Goal: Task Accomplishment & Management: Complete application form

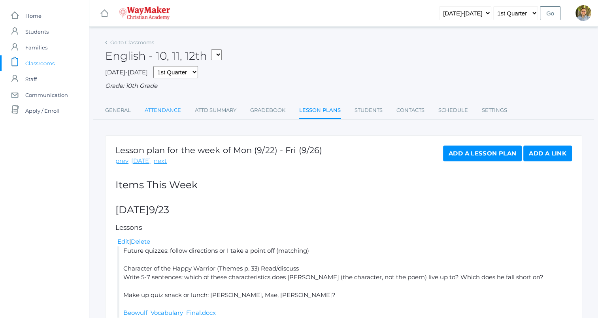
click at [156, 115] on link "Attendance" at bounding box center [163, 110] width 36 height 16
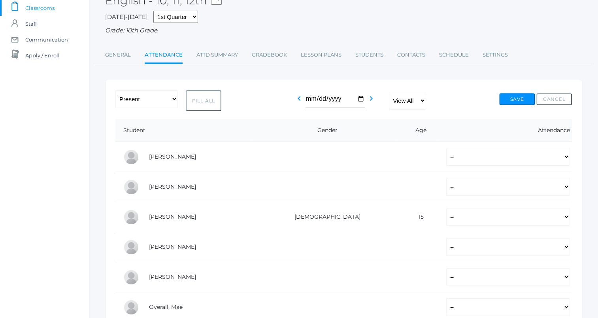
scroll to position [51, 0]
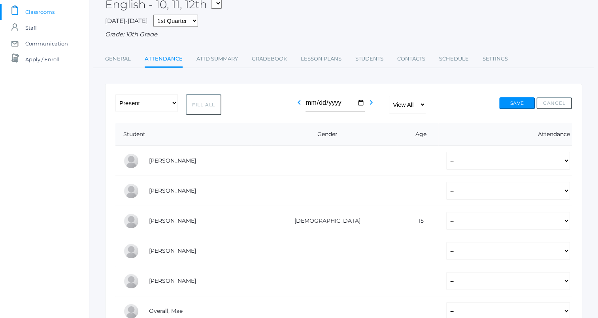
click at [199, 103] on button "Fill All" at bounding box center [204, 104] width 36 height 21
select select "P"
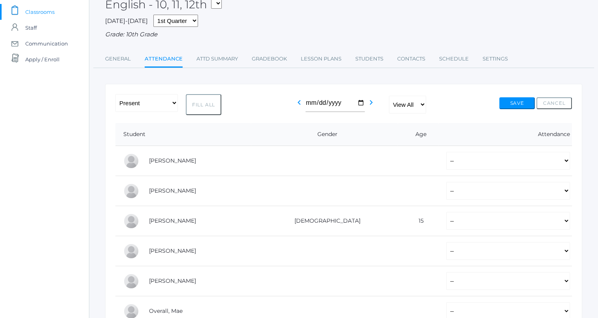
select select "P"
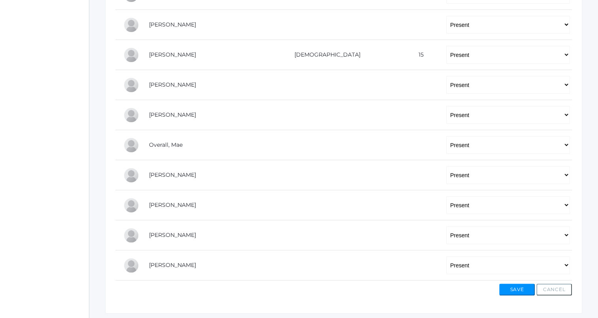
scroll to position [240, 0]
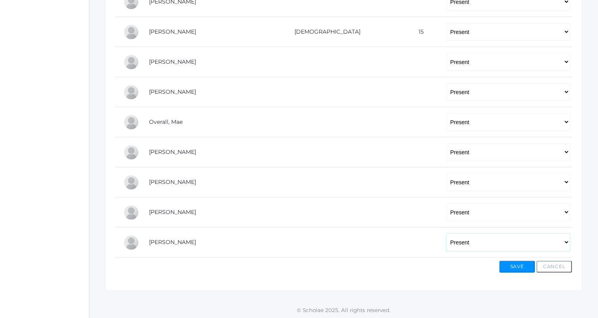
click at [447, 240] on select "-- Present Tardy Excused Tardy Unexcused Absent Excused Absent Unexcused" at bounding box center [508, 242] width 124 height 18
select select "AE"
click at [446, 233] on select "-- Present Tardy Excused Tardy Unexcused Absent Excused Absent Unexcused" at bounding box center [508, 242] width 124 height 18
click at [510, 264] on button "Save" at bounding box center [517, 266] width 36 height 12
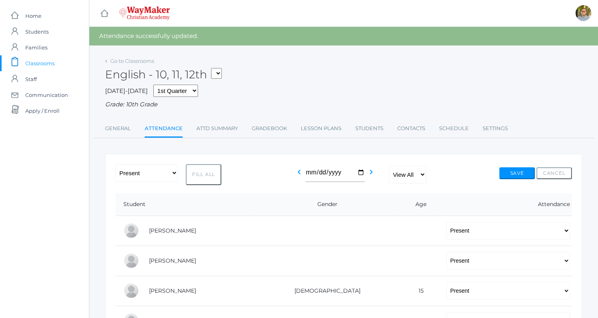
click at [30, 58] on span "Classrooms" at bounding box center [39, 63] width 29 height 16
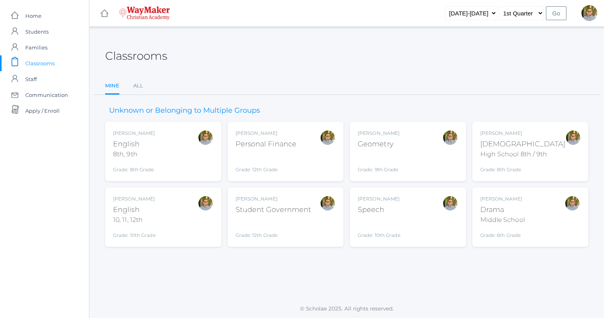
click at [422, 163] on div "[PERSON_NAME] Geometry Grade: 9th Grade GEOM" at bounding box center [407, 151] width 100 height 43
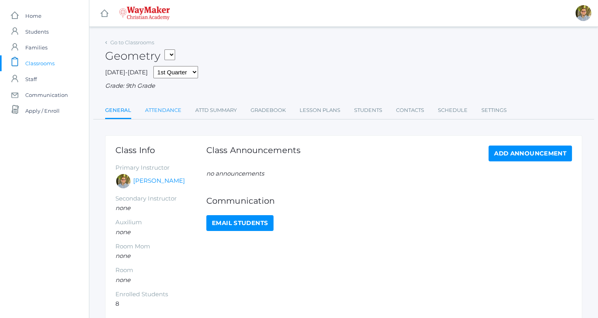
click at [165, 105] on link "Attendance" at bounding box center [163, 110] width 36 height 16
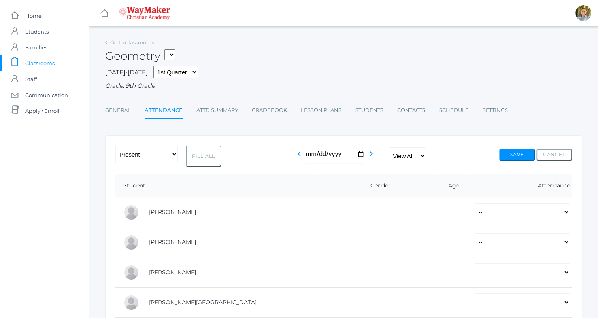
click at [213, 155] on button "Fill All" at bounding box center [204, 155] width 36 height 21
select select "P"
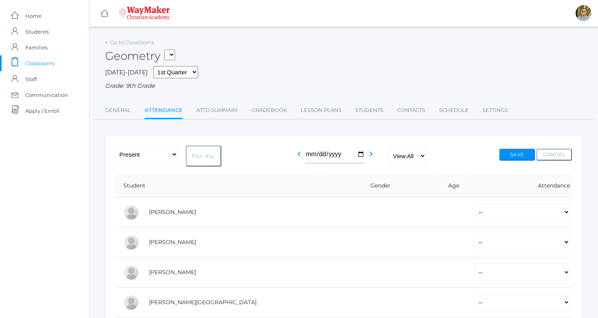
select select "P"
click at [517, 156] on button "Save" at bounding box center [517, 155] width 36 height 12
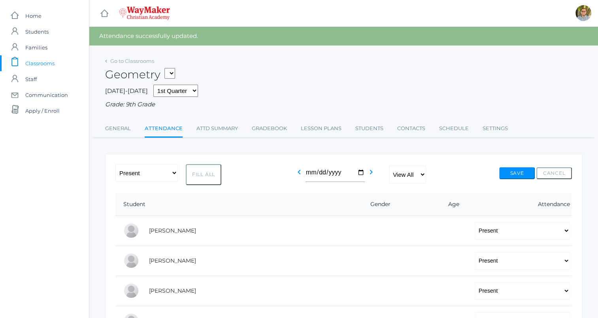
click at [36, 63] on span "Classrooms" at bounding box center [39, 63] width 29 height 16
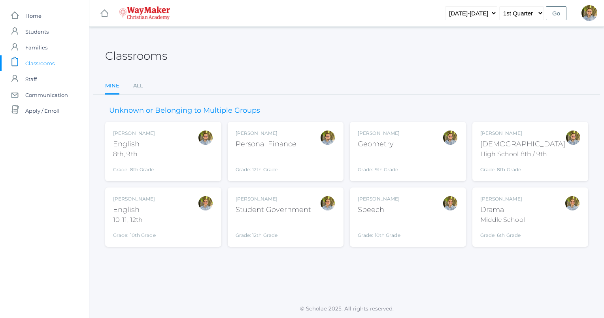
click at [421, 142] on div "[PERSON_NAME] Geometry Grade: 9th Grade GEOM" at bounding box center [407, 151] width 100 height 43
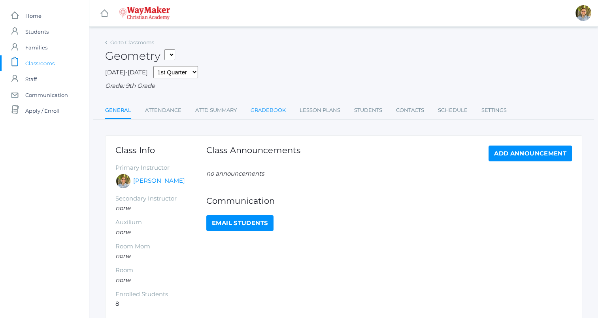
click at [275, 107] on link "Gradebook" at bounding box center [267, 110] width 35 height 16
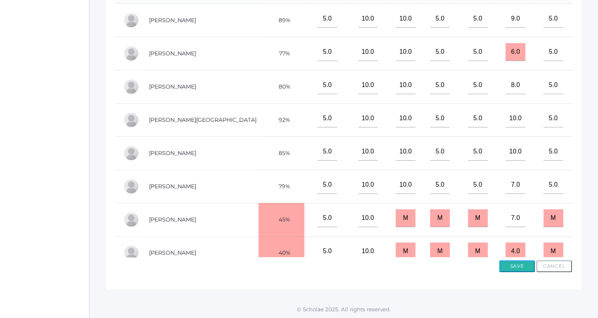
click at [515, 262] on button "Save" at bounding box center [517, 266] width 36 height 12
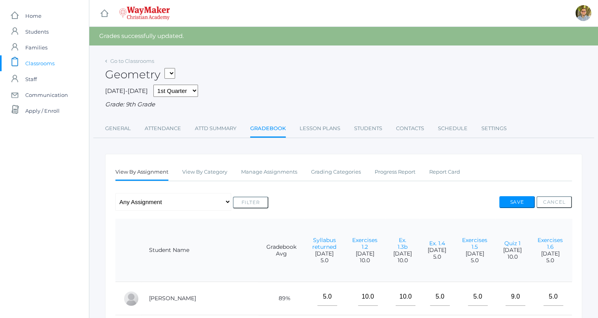
click at [35, 58] on span "Classrooms" at bounding box center [39, 63] width 29 height 16
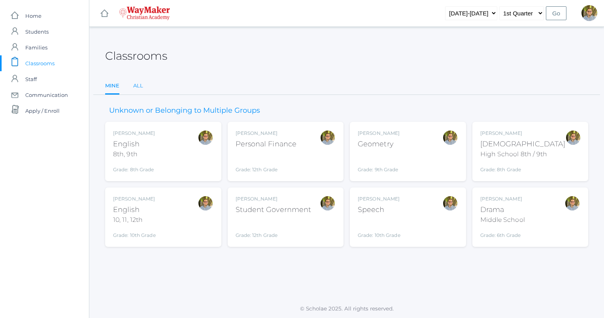
click at [142, 87] on link "All" at bounding box center [138, 86] width 10 height 16
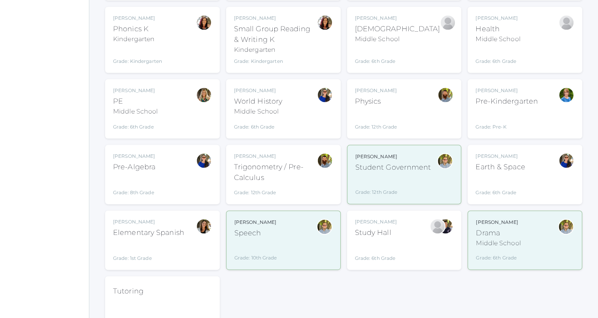
scroll to position [927, 0]
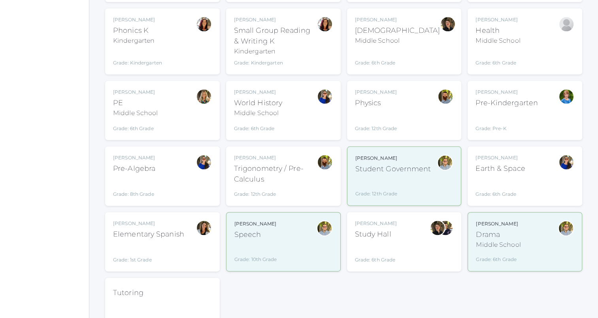
click at [197, 162] on div at bounding box center [204, 175] width 16 height 43
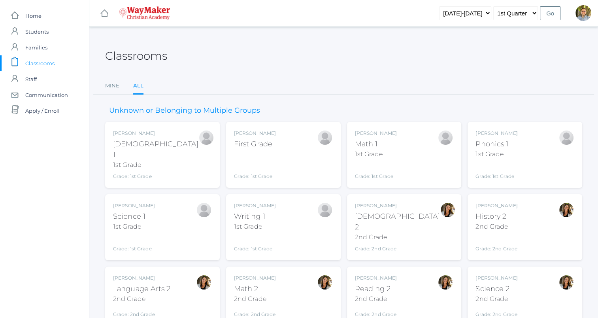
click at [104, 90] on div "Mine All Mine All" at bounding box center [343, 86] width 500 height 17
click at [119, 84] on ul "Mine All" at bounding box center [343, 86] width 477 height 17
click at [115, 88] on link "Mine" at bounding box center [112, 86] width 14 height 16
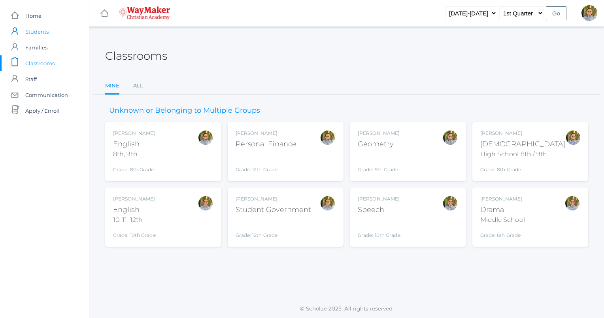
click at [46, 28] on span "Students" at bounding box center [36, 32] width 23 height 16
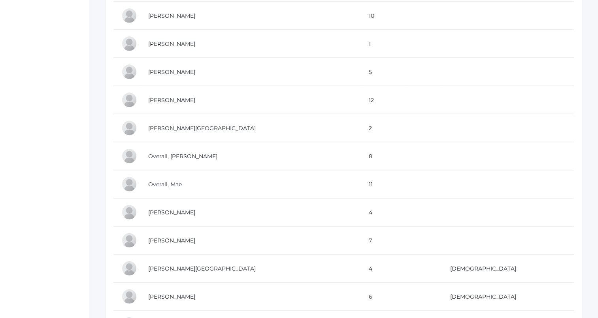
scroll to position [1531, 0]
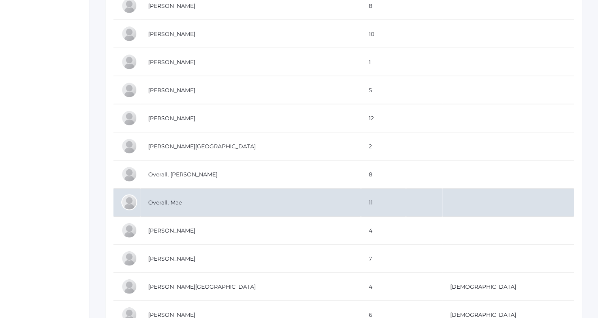
click at [339, 191] on td "Overall, Mae" at bounding box center [250, 202] width 220 height 28
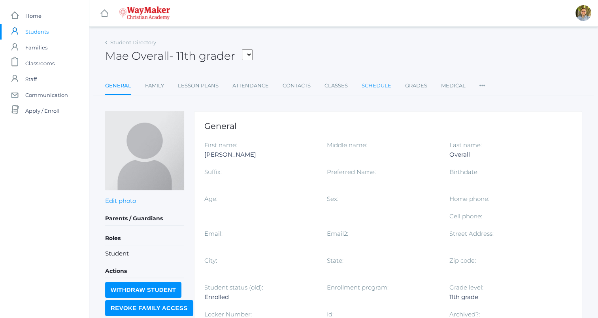
click at [372, 88] on link "Schedule" at bounding box center [376, 86] width 30 height 16
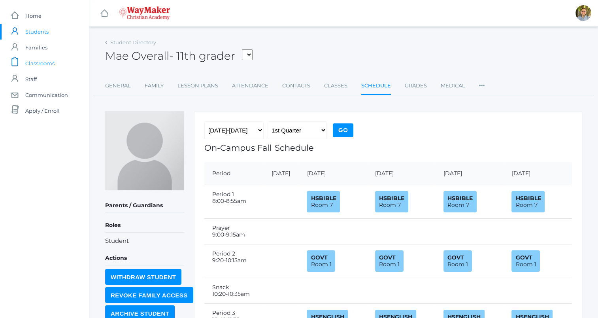
click at [38, 62] on span "Classrooms" at bounding box center [39, 63] width 29 height 16
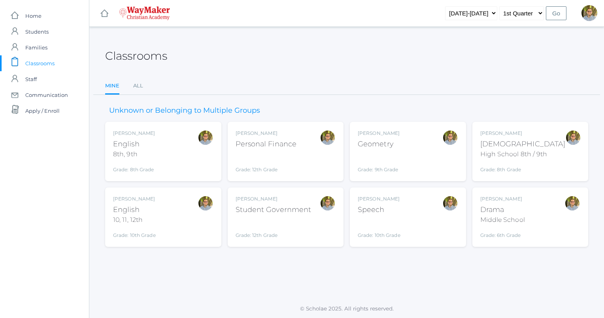
click at [43, 62] on span "Classrooms" at bounding box center [39, 63] width 29 height 16
